Goal: Task Accomplishment & Management: Complete application form

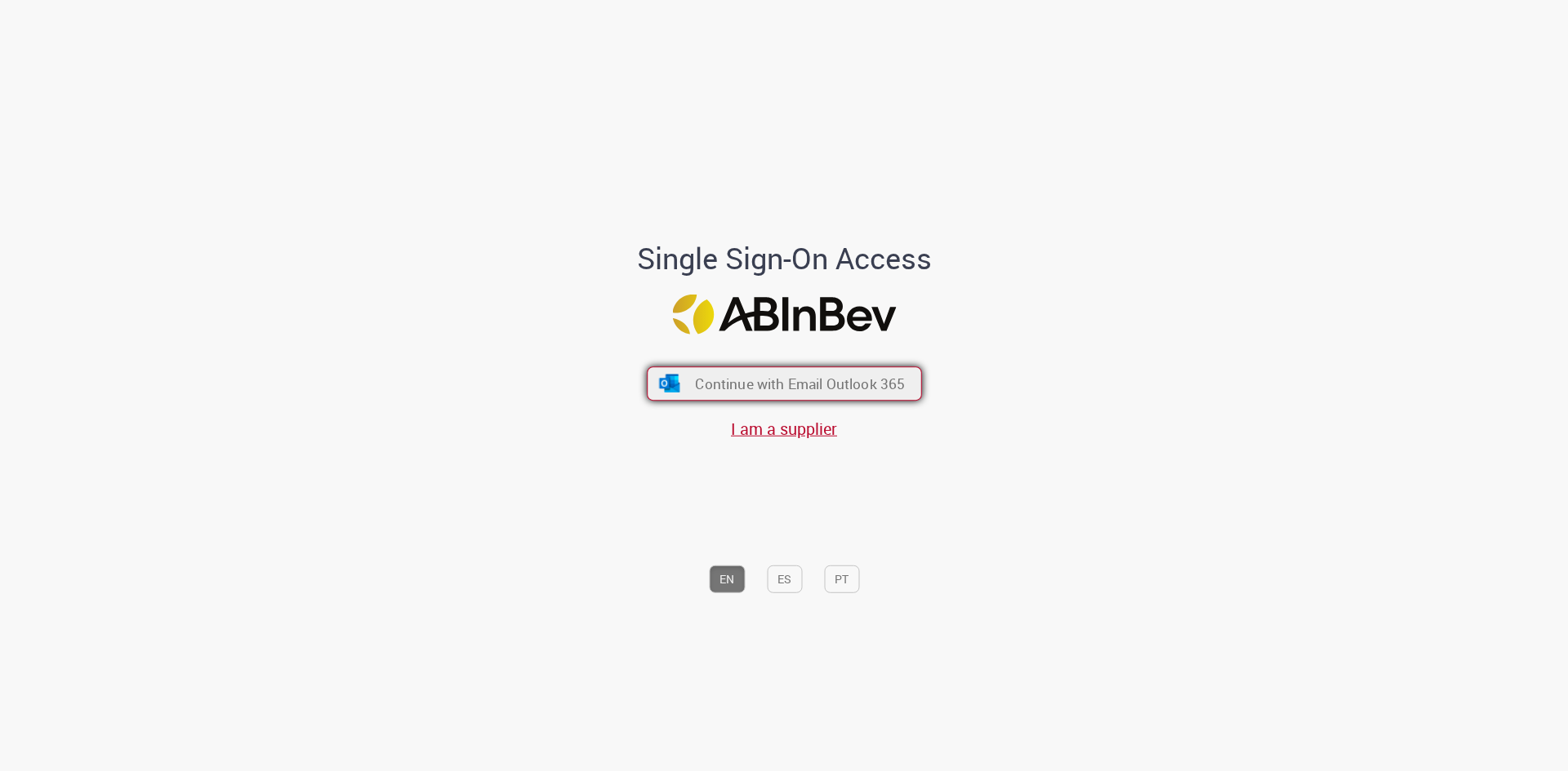
click at [822, 400] on button "Continue with Email Outlook 365" at bounding box center [784, 383] width 275 height 34
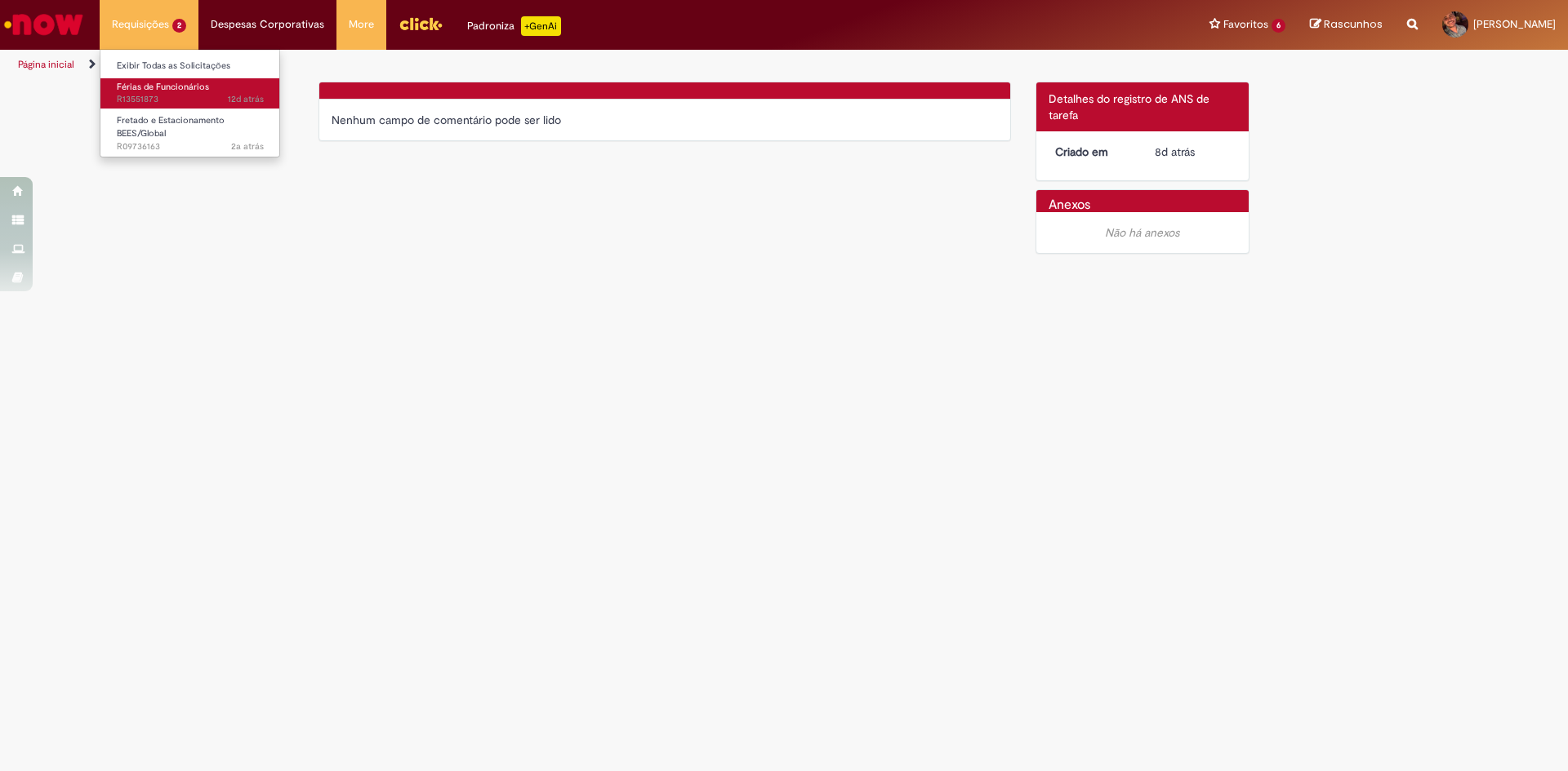
click at [171, 82] on span "Férias de Funcionários" at bounding box center [162, 87] width 93 height 12
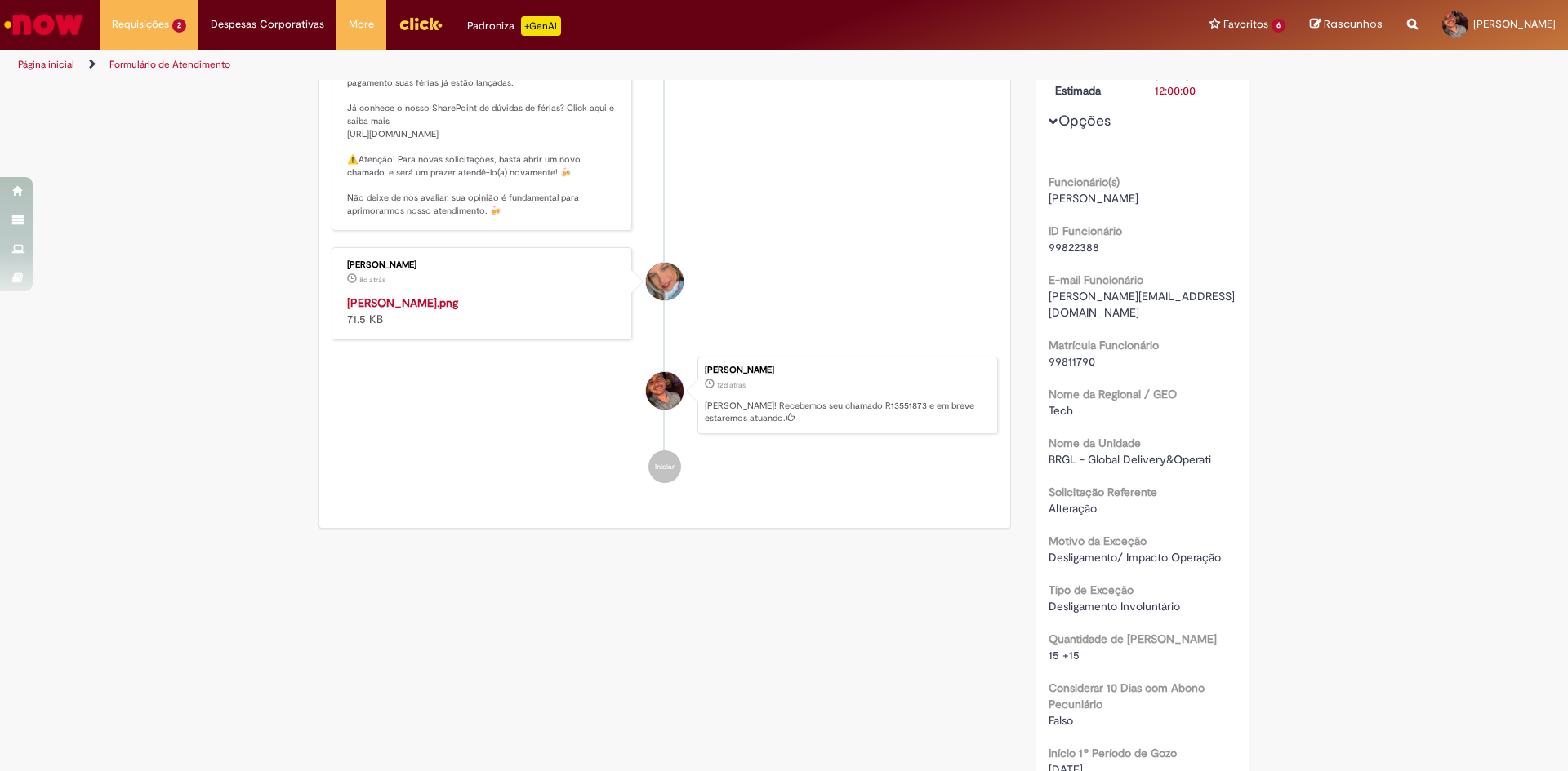
scroll to position [326, 0]
click at [447, 294] on img "Histórico de tíquete" at bounding box center [483, 294] width 272 height 0
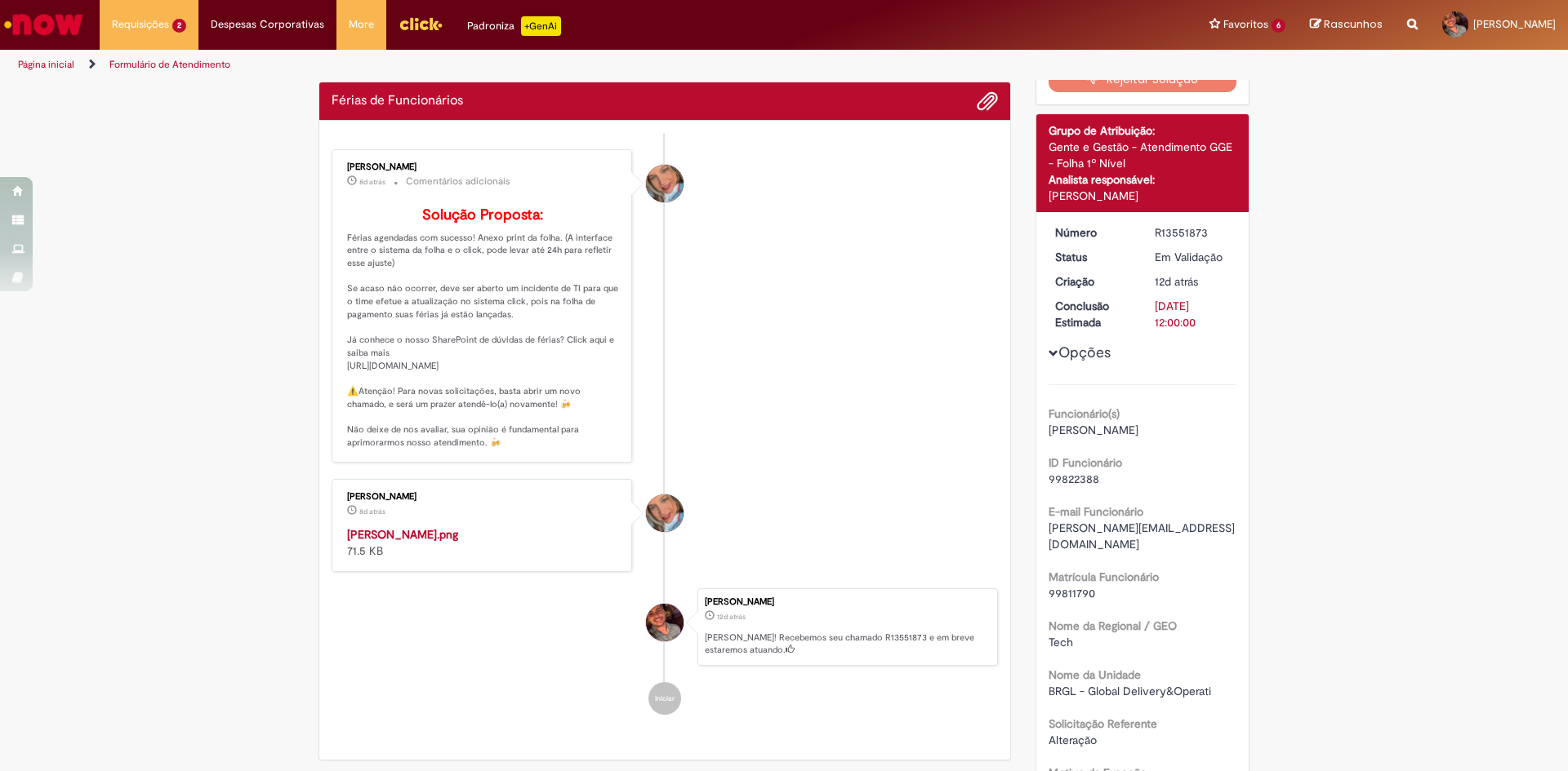
scroll to position [0, 0]
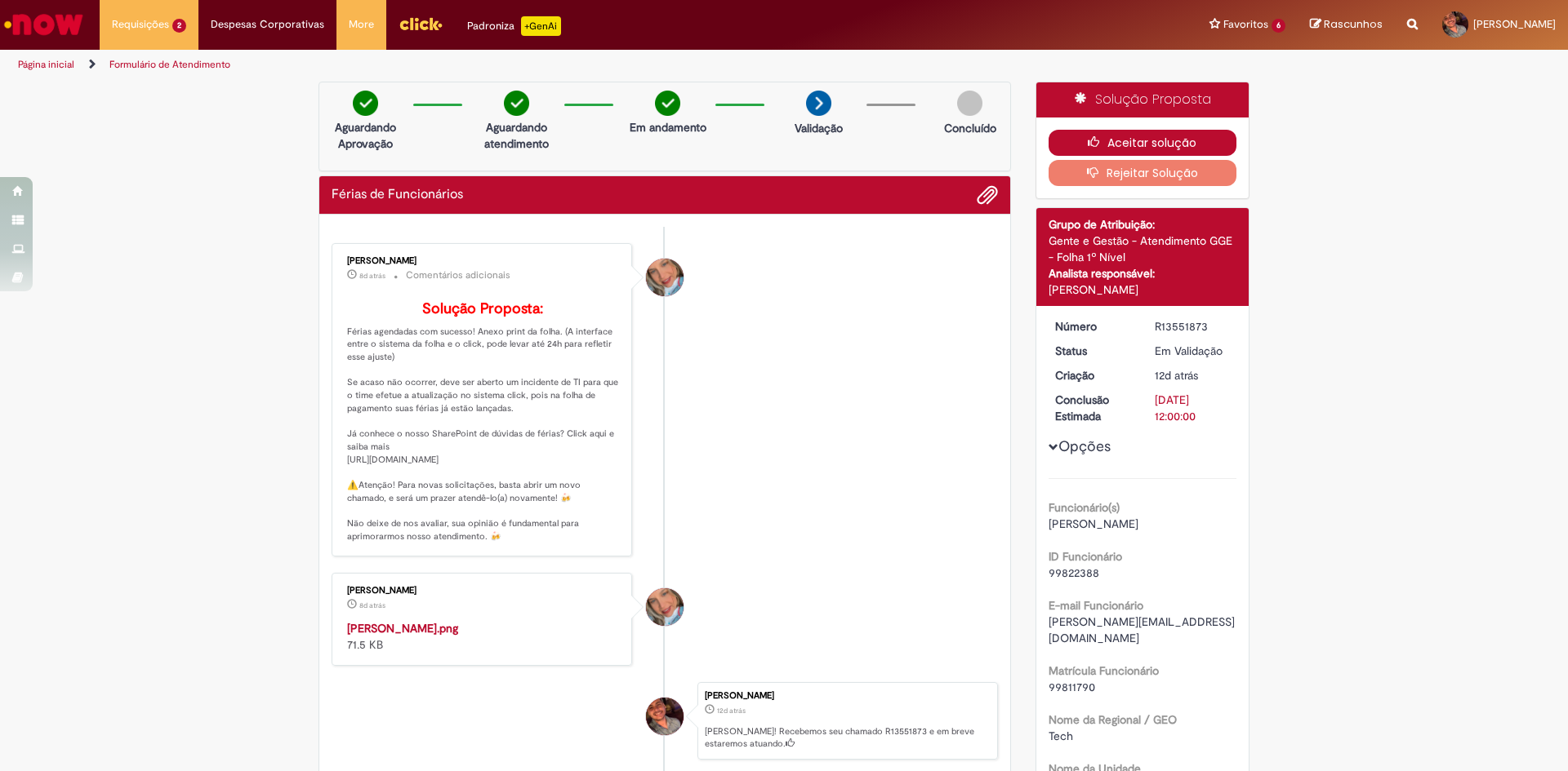
click at [1143, 146] on button "Aceitar solução" at bounding box center [1143, 143] width 189 height 26
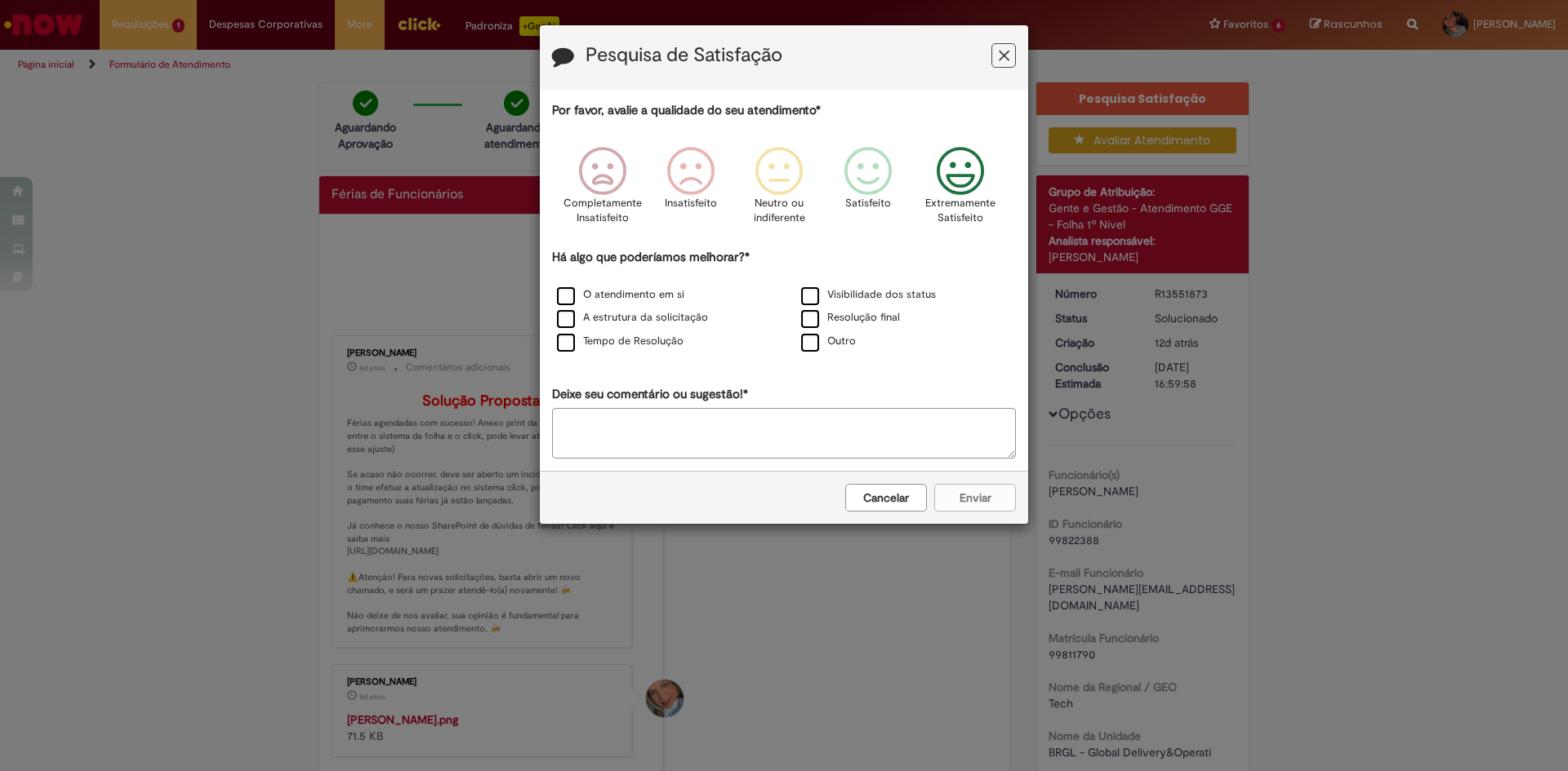
click at [979, 173] on icon "Feedback" at bounding box center [960, 172] width 61 height 49
